Goal: Task Accomplishment & Management: Manage account settings

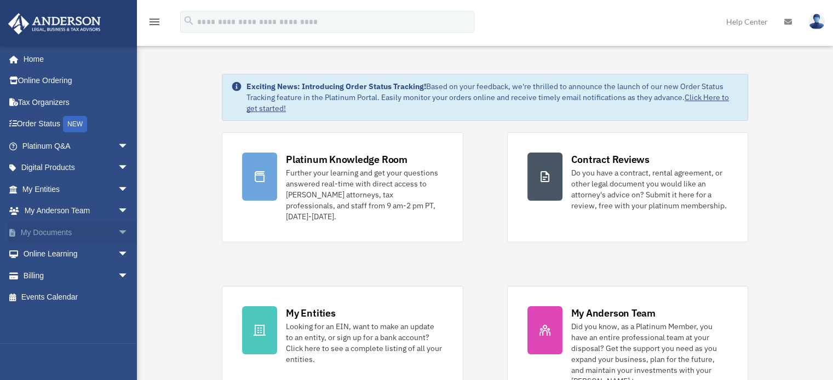
click at [65, 233] on link "My Documents arrow_drop_down" at bounding box center [76, 233] width 137 height 22
click at [118, 229] on span "arrow_drop_down" at bounding box center [129, 233] width 22 height 22
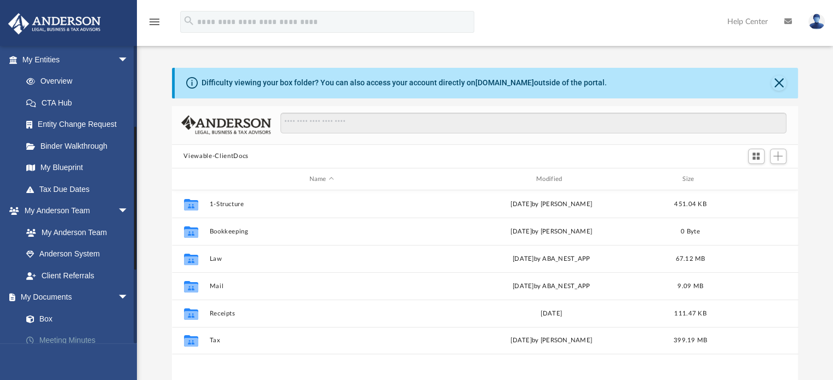
scroll to position [164, 0]
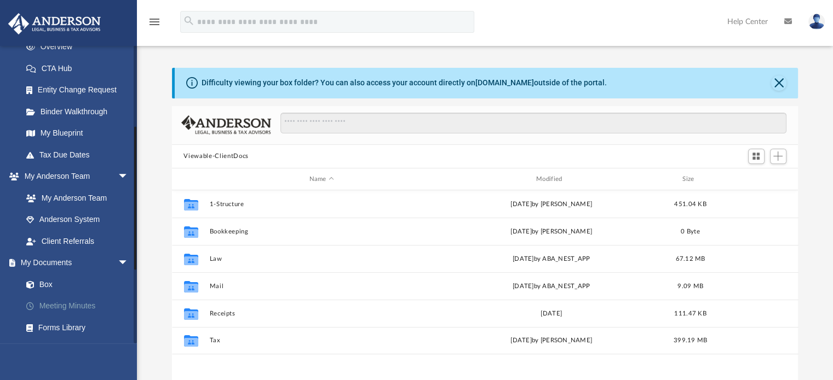
click at [73, 304] on link "Meeting Minutes" at bounding box center [80, 307] width 130 height 22
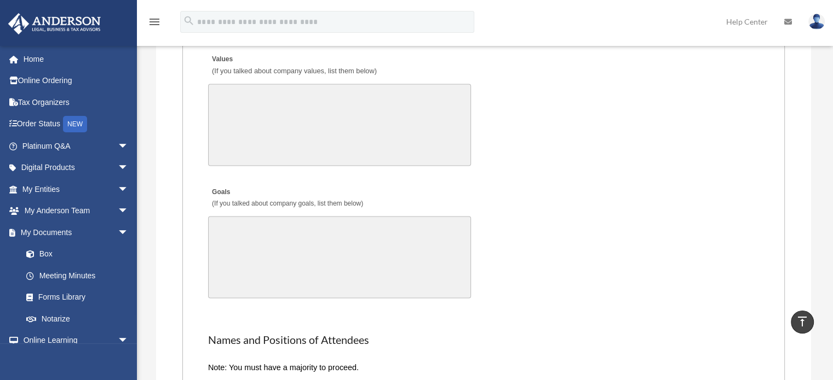
scroll to position [2299, 0]
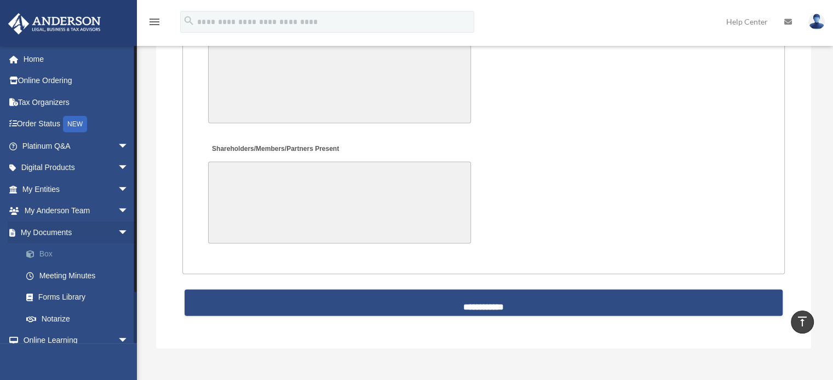
click at [42, 249] on link "Box" at bounding box center [80, 255] width 130 height 22
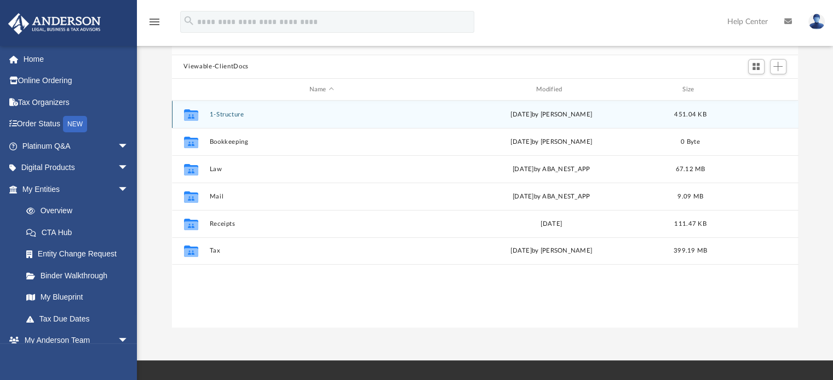
scroll to position [109, 0]
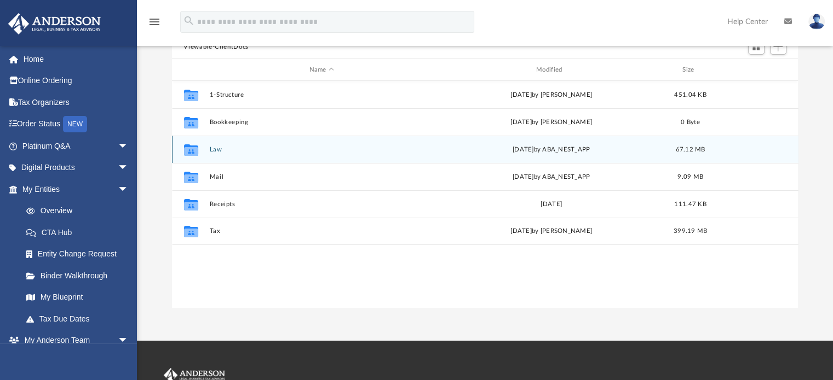
click at [217, 143] on div "Collaborated Folder Law Fri Aug 15 2025 by ABA_NEST_APP 67.12 MB" at bounding box center [485, 149] width 626 height 27
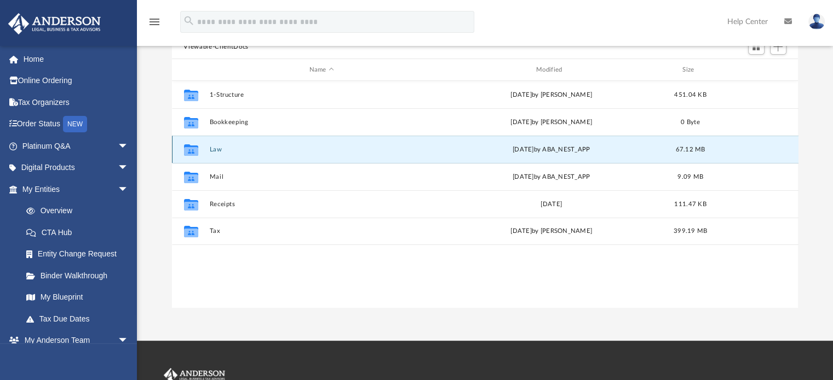
click at [215, 146] on button "Law" at bounding box center [321, 149] width 224 height 7
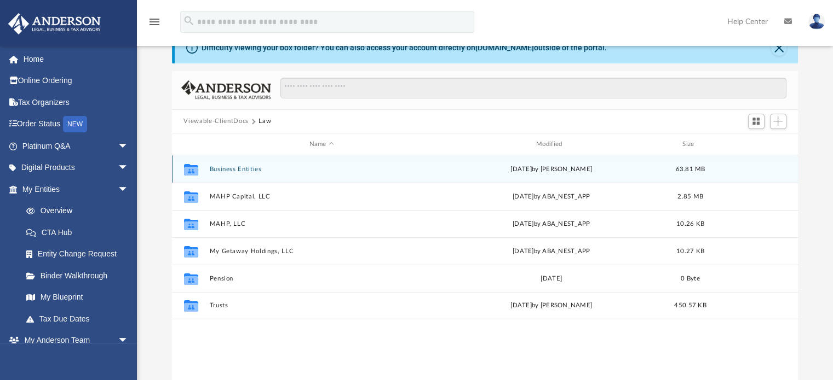
scroll to position [55, 0]
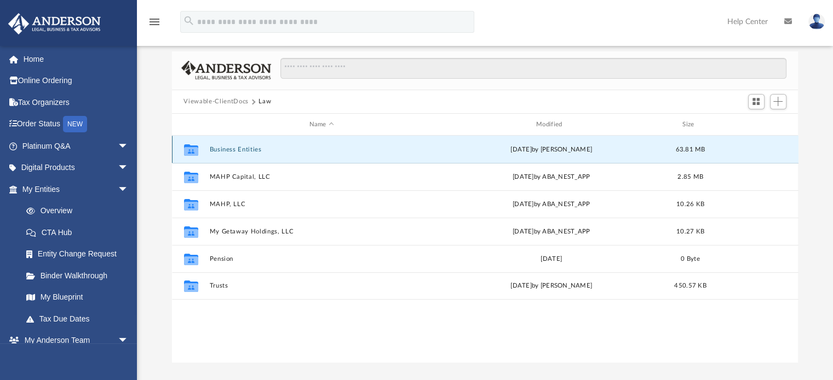
click at [235, 146] on button "Business Entities" at bounding box center [321, 149] width 224 height 7
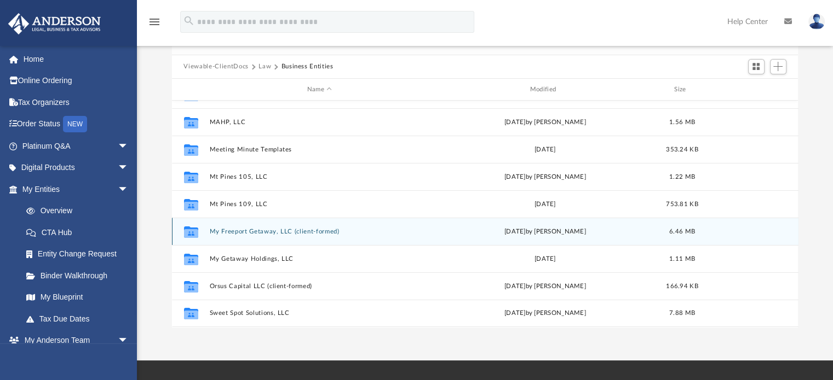
scroll to position [109, 0]
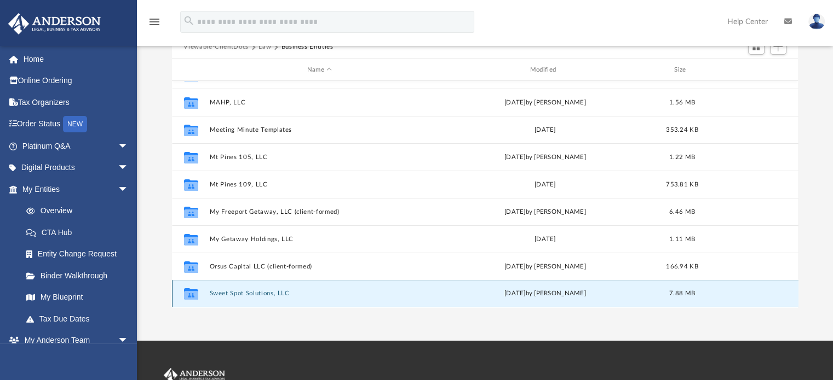
click at [270, 291] on button "Sweet Spot Solutions, LLC" at bounding box center [319, 294] width 221 height 7
click at [239, 292] on button "Sweet Spot Solutions, LLC" at bounding box center [319, 294] width 221 height 7
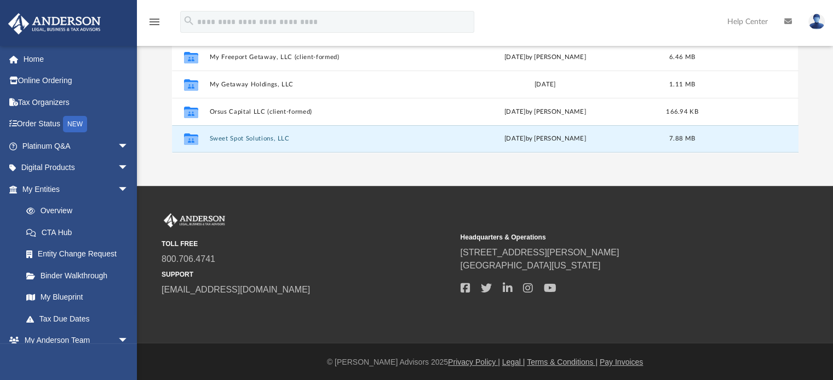
scroll to position [266, 0]
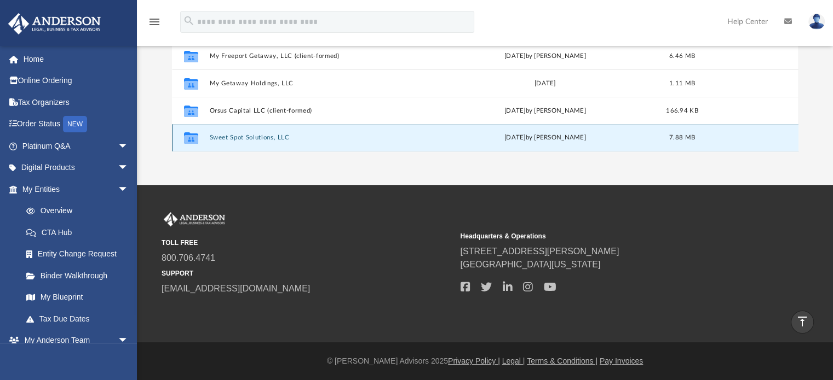
click at [232, 136] on button "Sweet Spot Solutions, LLC" at bounding box center [319, 138] width 221 height 7
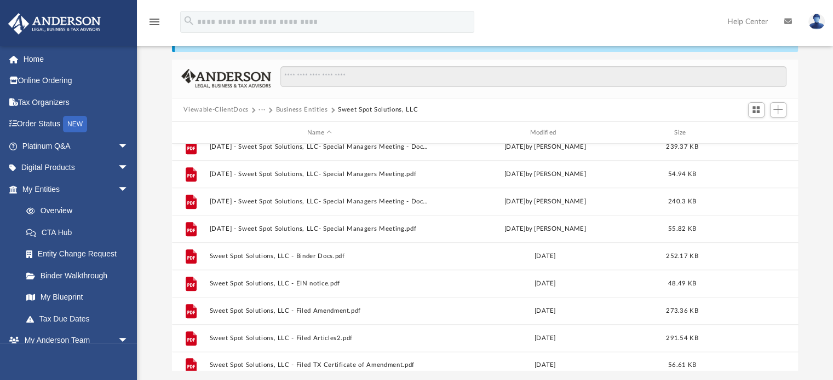
scroll to position [950, 0]
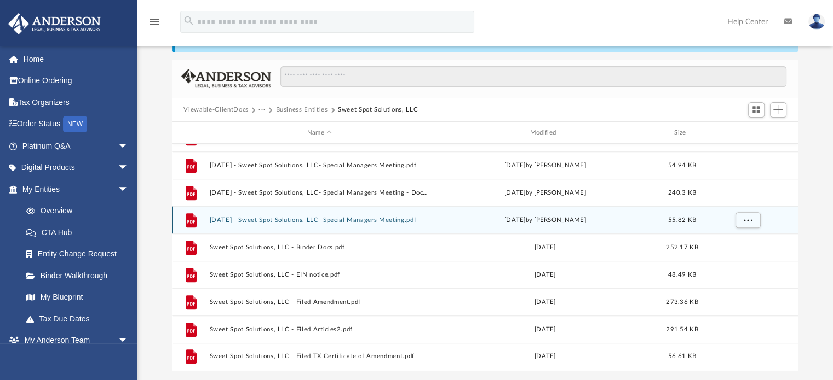
click at [188, 222] on icon "grid" at bounding box center [190, 221] width 11 height 14
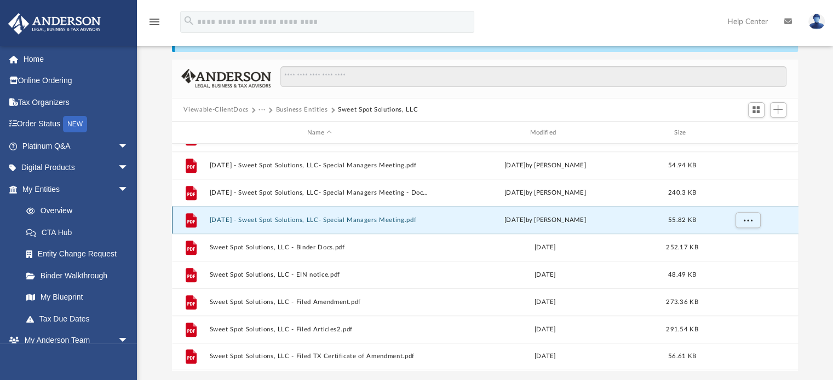
click at [186, 218] on icon "grid" at bounding box center [190, 221] width 11 height 14
click at [303, 217] on button "2025.04.04 - Sweet Spot Solutions, LLC- Special Managers Meeting.pdf" at bounding box center [319, 220] width 221 height 7
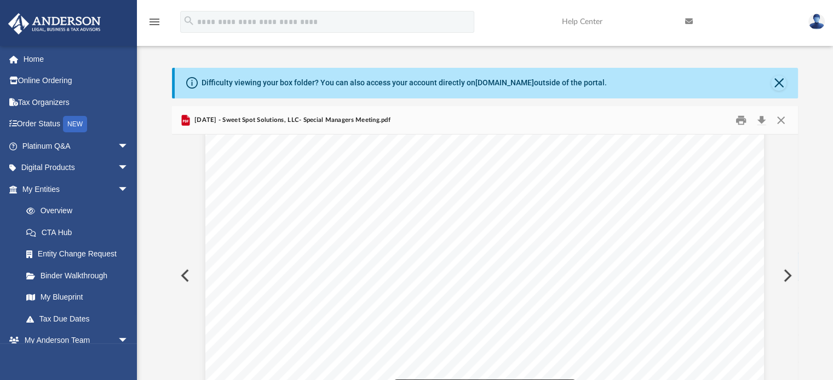
scroll to position [0, 0]
click at [782, 82] on button "Close" at bounding box center [778, 83] width 15 height 15
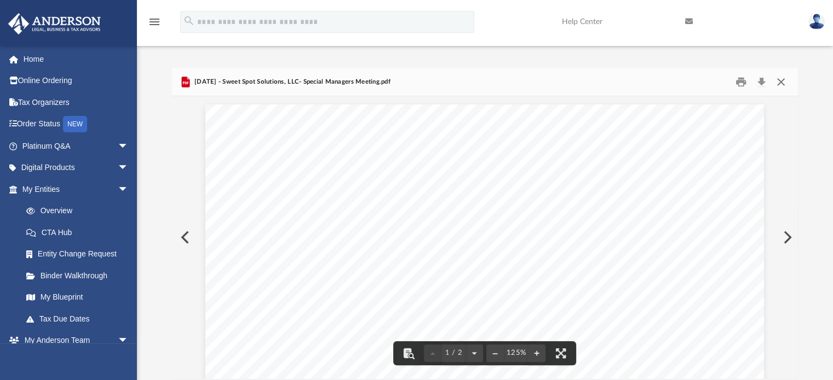
click at [784, 79] on button "Close" at bounding box center [781, 81] width 20 height 17
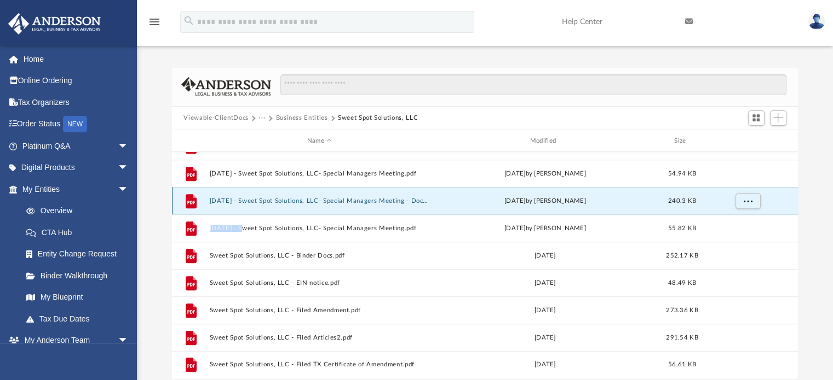
click at [324, 198] on button "2025.04.04 - Sweet Spot Solutions, LLC- Special Managers Meeting - DocuSigned.p…" at bounding box center [319, 201] width 221 height 7
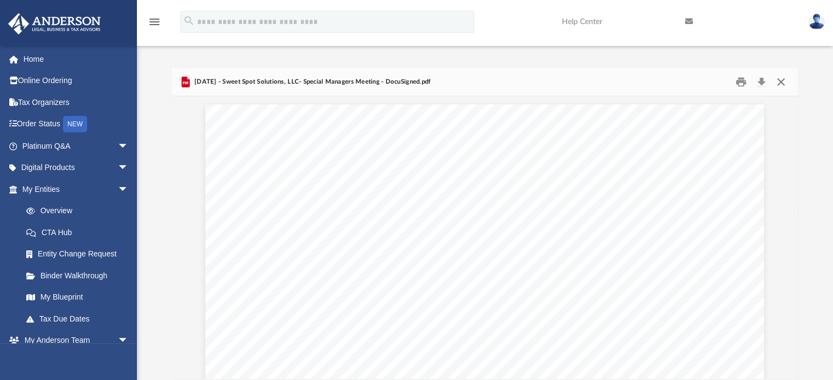
click at [783, 77] on button "Close" at bounding box center [781, 81] width 20 height 17
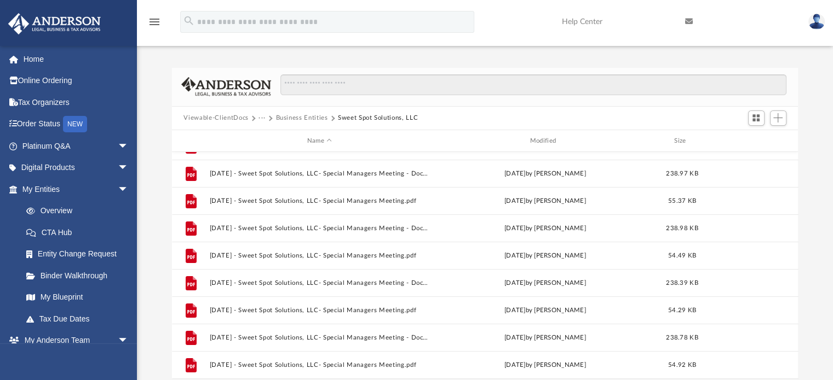
scroll to position [129, 0]
click at [45, 57] on link "Home" at bounding box center [76, 59] width 137 height 22
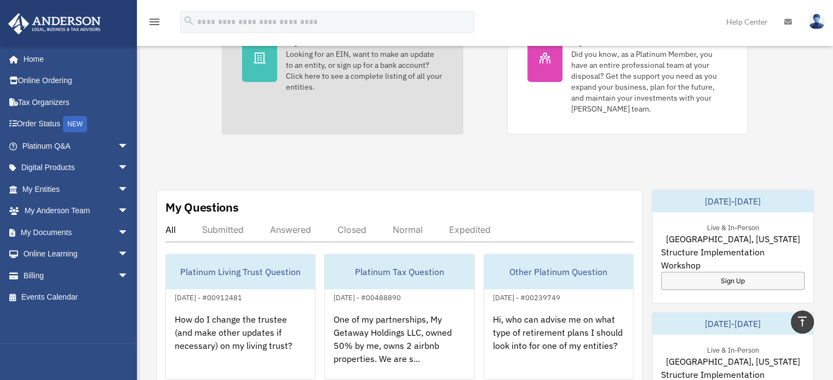
scroll to position [328, 0]
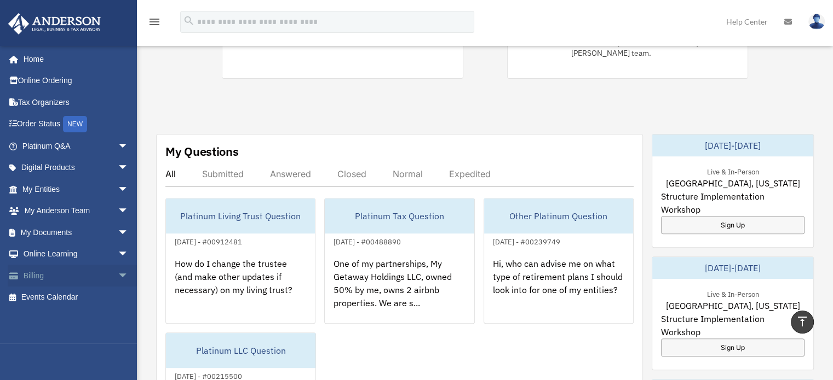
click at [118, 275] on span "arrow_drop_down" at bounding box center [129, 276] width 22 height 22
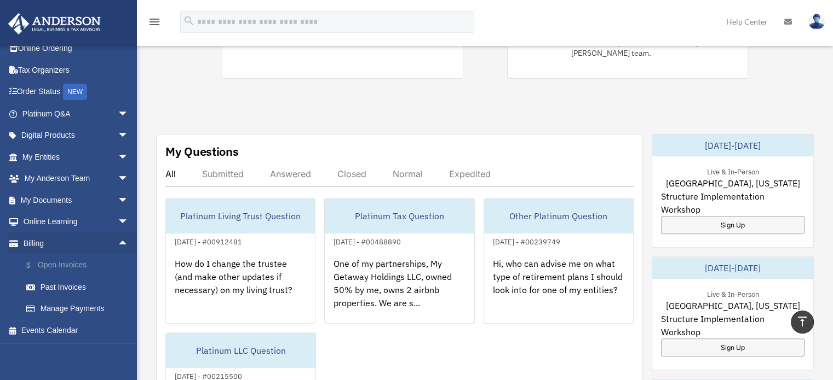
click at [74, 263] on link "$ Open Invoices" at bounding box center [80, 266] width 130 height 22
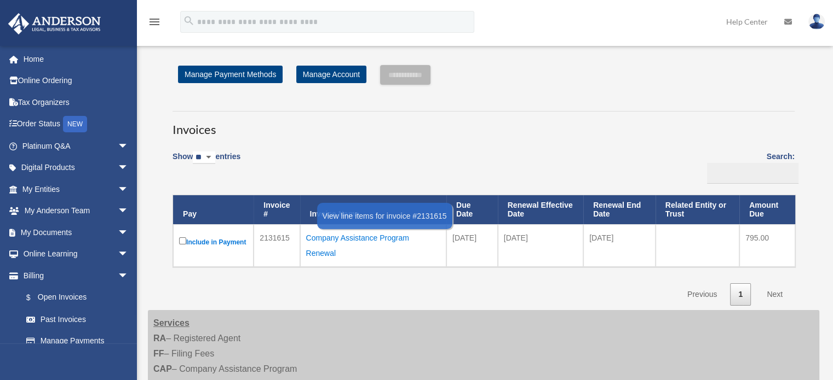
click at [336, 234] on div "Company Assistance Program Renewal" at bounding box center [373, 245] width 134 height 31
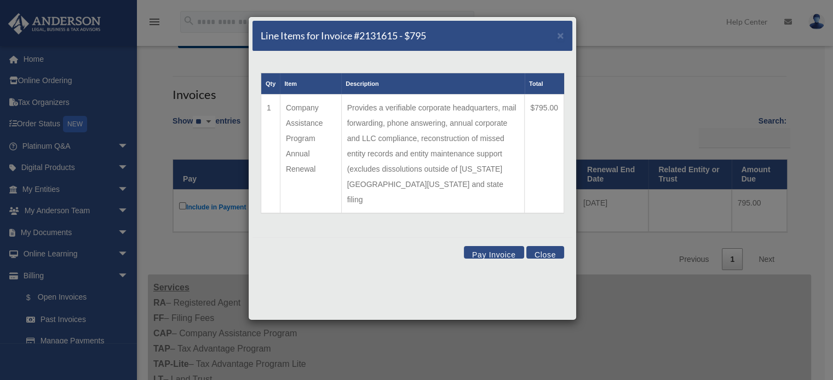
scroll to position [55, 0]
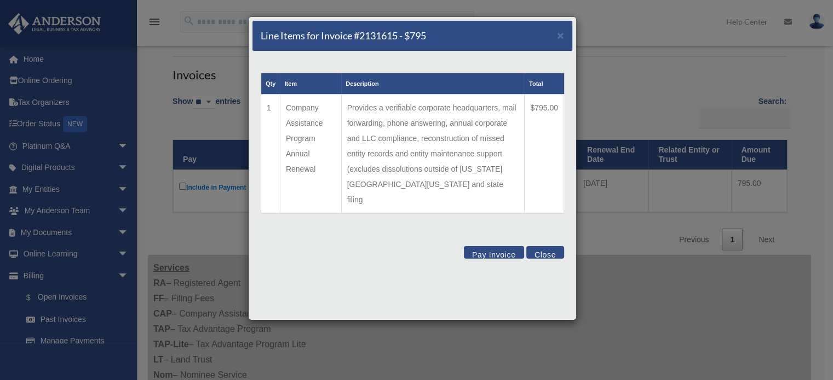
click at [542, 246] on button "Close" at bounding box center [545, 252] width 38 height 13
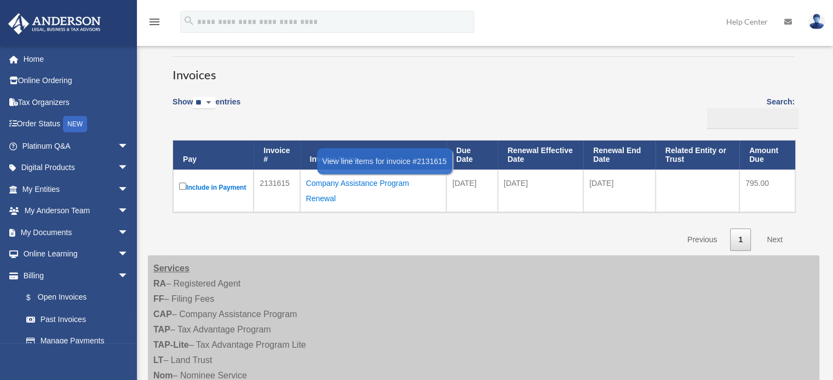
click at [349, 181] on div "Company Assistance Program Renewal" at bounding box center [373, 191] width 134 height 31
